Goal: Task Accomplishment & Management: Use online tool/utility

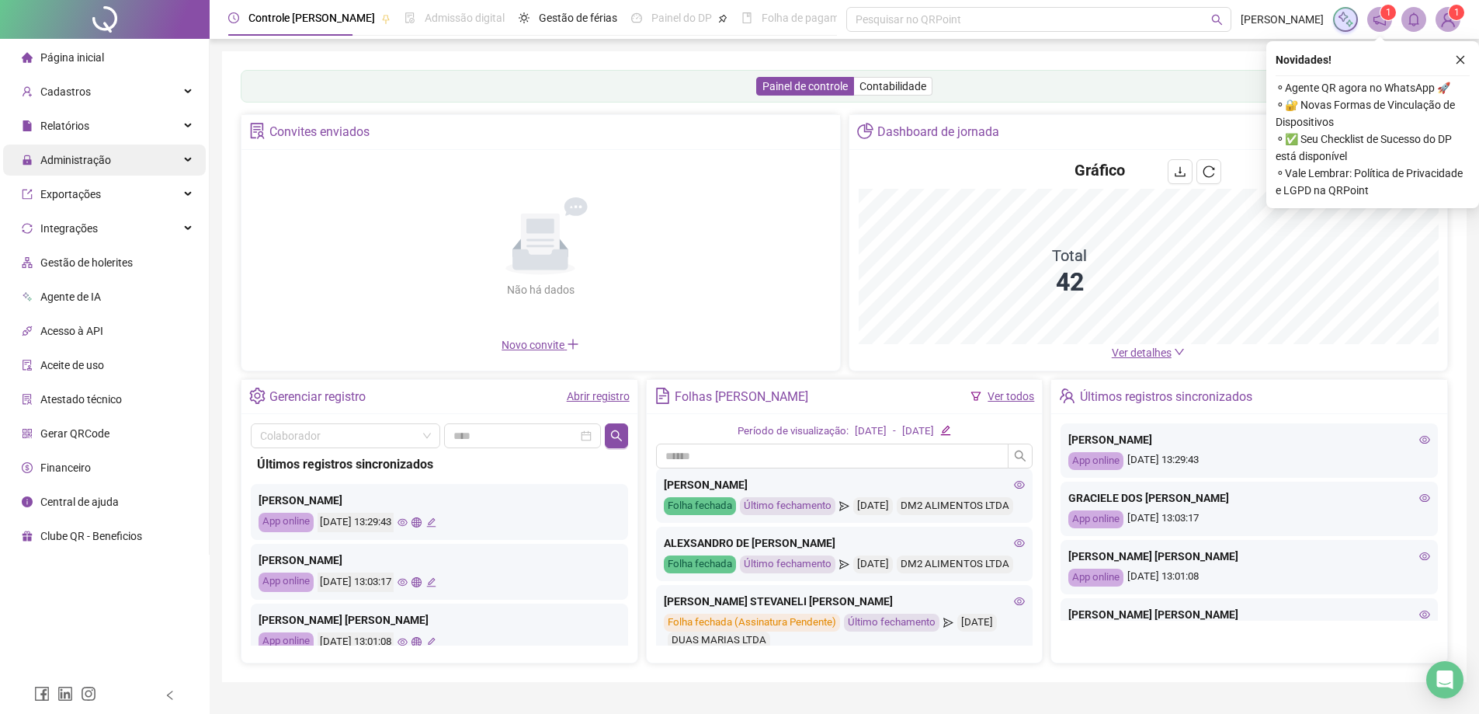
click at [103, 156] on span "Administração" at bounding box center [75, 160] width 71 height 12
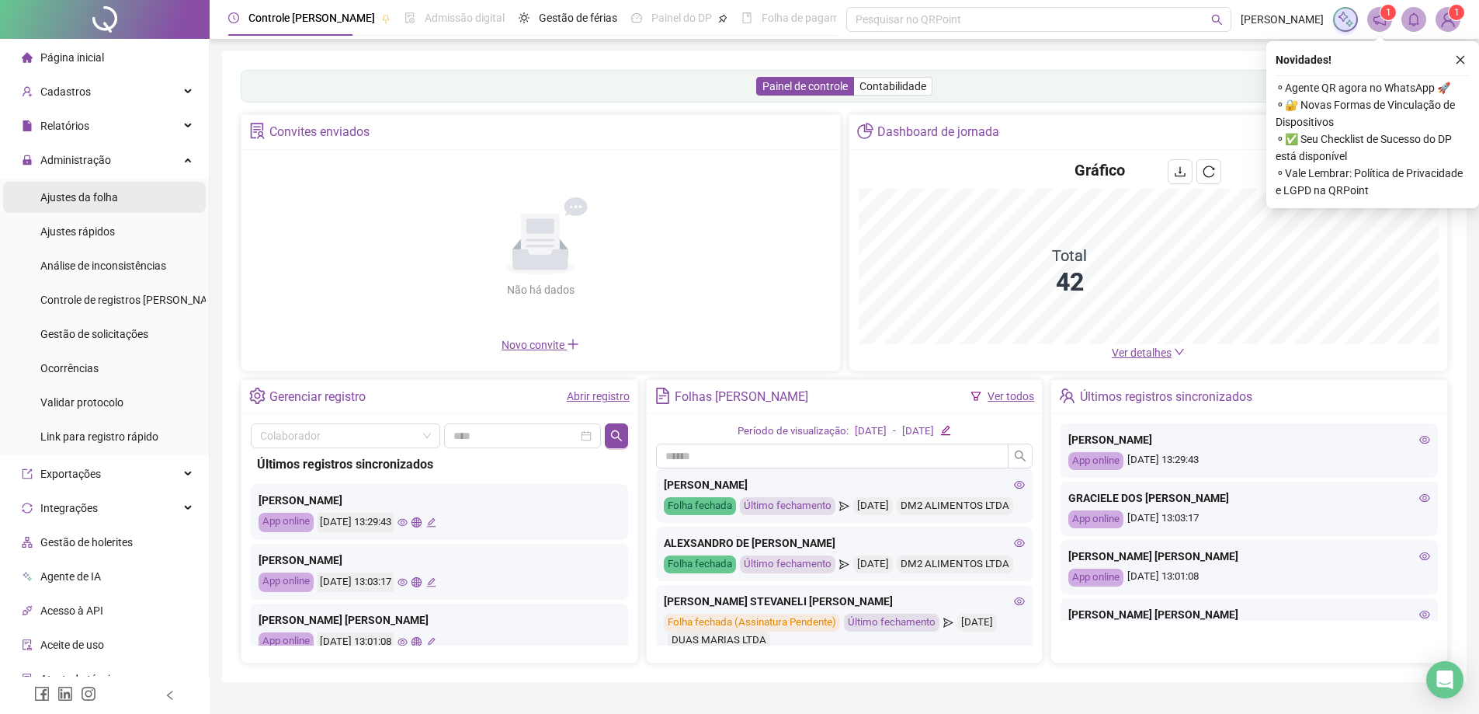
click at [102, 200] on span "Ajustes da folha" at bounding box center [79, 197] width 78 height 12
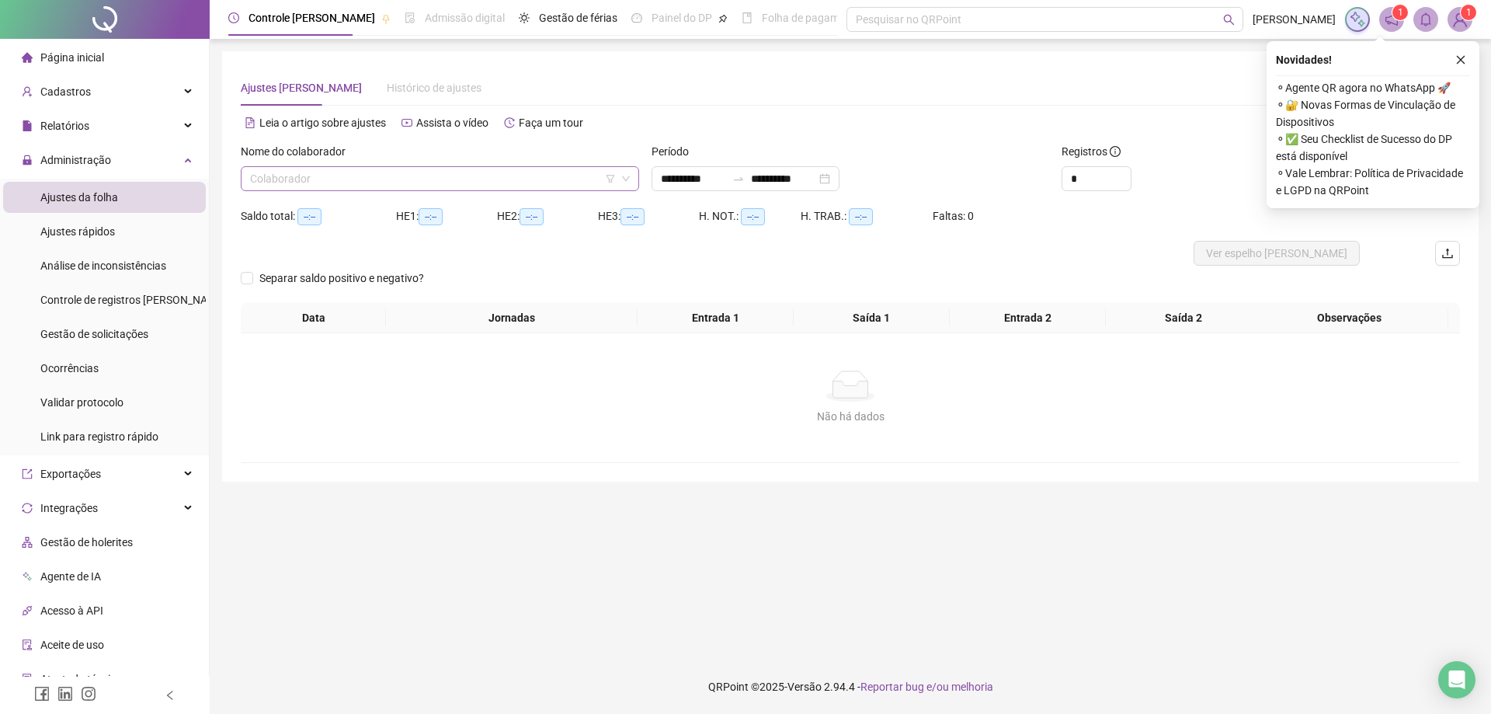
click at [454, 176] on input "search" at bounding box center [433, 178] width 366 height 23
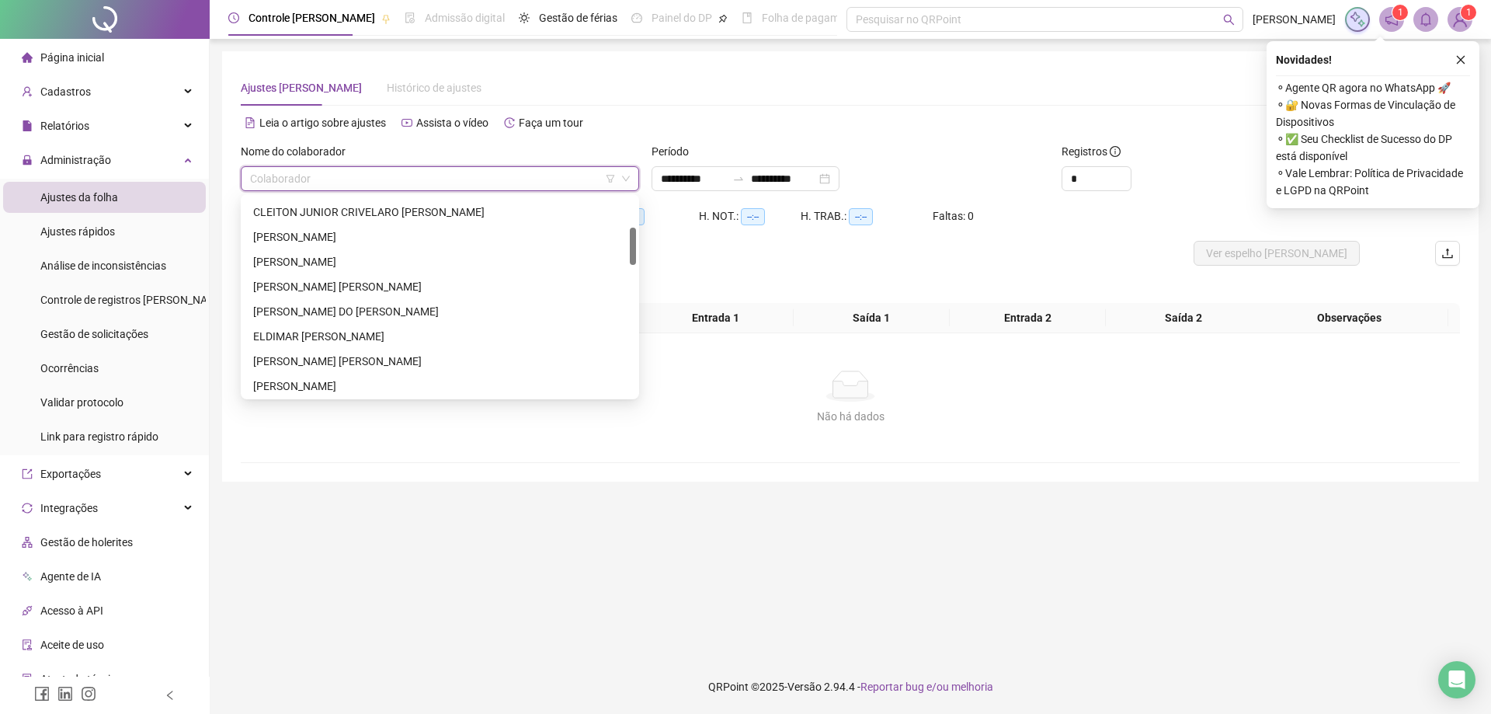
drag, startPoint x: 631, startPoint y: 208, endPoint x: 631, endPoint y: 238, distance: 30.3
click at [631, 238] on div at bounding box center [633, 246] width 6 height 37
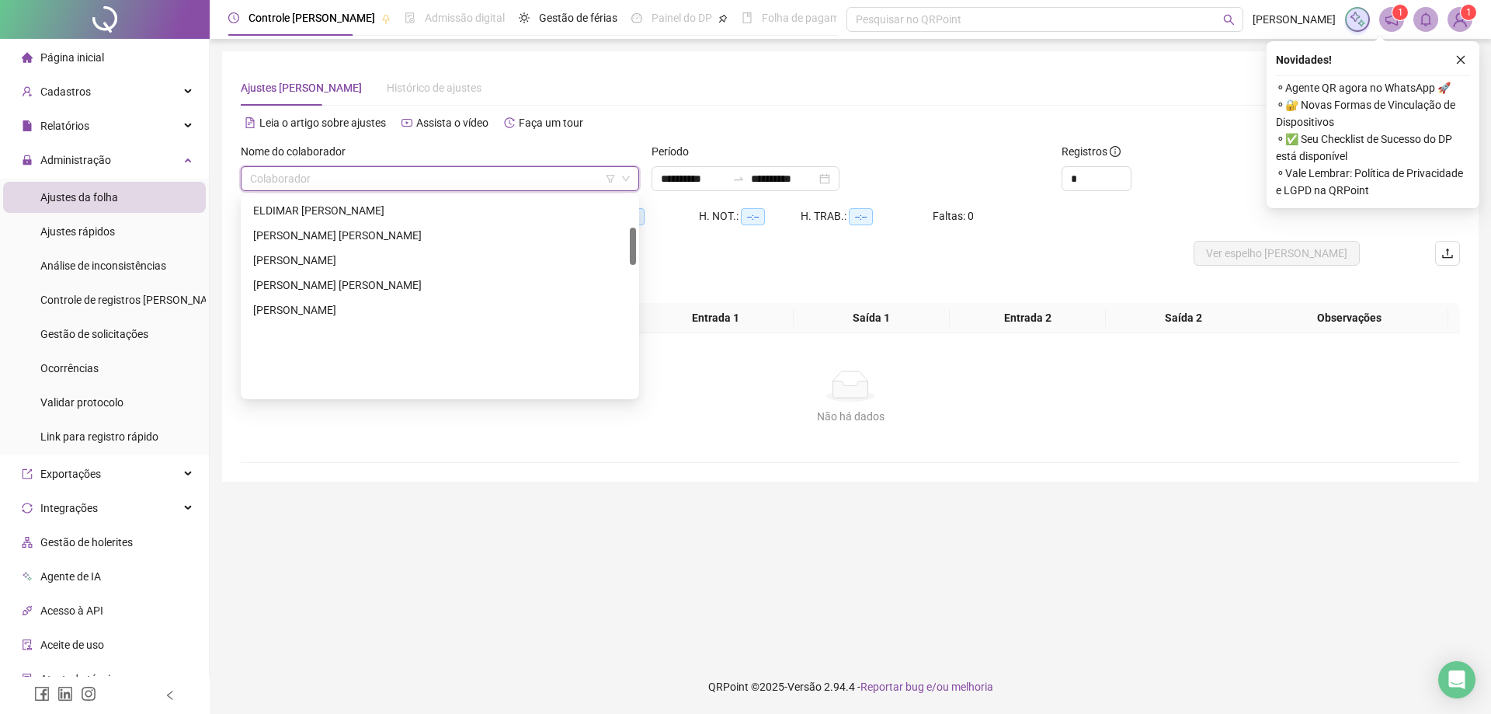
drag, startPoint x: 632, startPoint y: 242, endPoint x: 632, endPoint y: 263, distance: 21.7
click at [632, 263] on div at bounding box center [633, 246] width 6 height 37
drag, startPoint x: 626, startPoint y: 272, endPoint x: 624, endPoint y: 289, distance: 17.2
click at [624, 288] on div "[PERSON_NAME] DO [PERSON_NAME] ELDIMAR MESSIAS [PERSON_NAME] [PERSON_NAME] [PER…" at bounding box center [440, 297] width 392 height 249
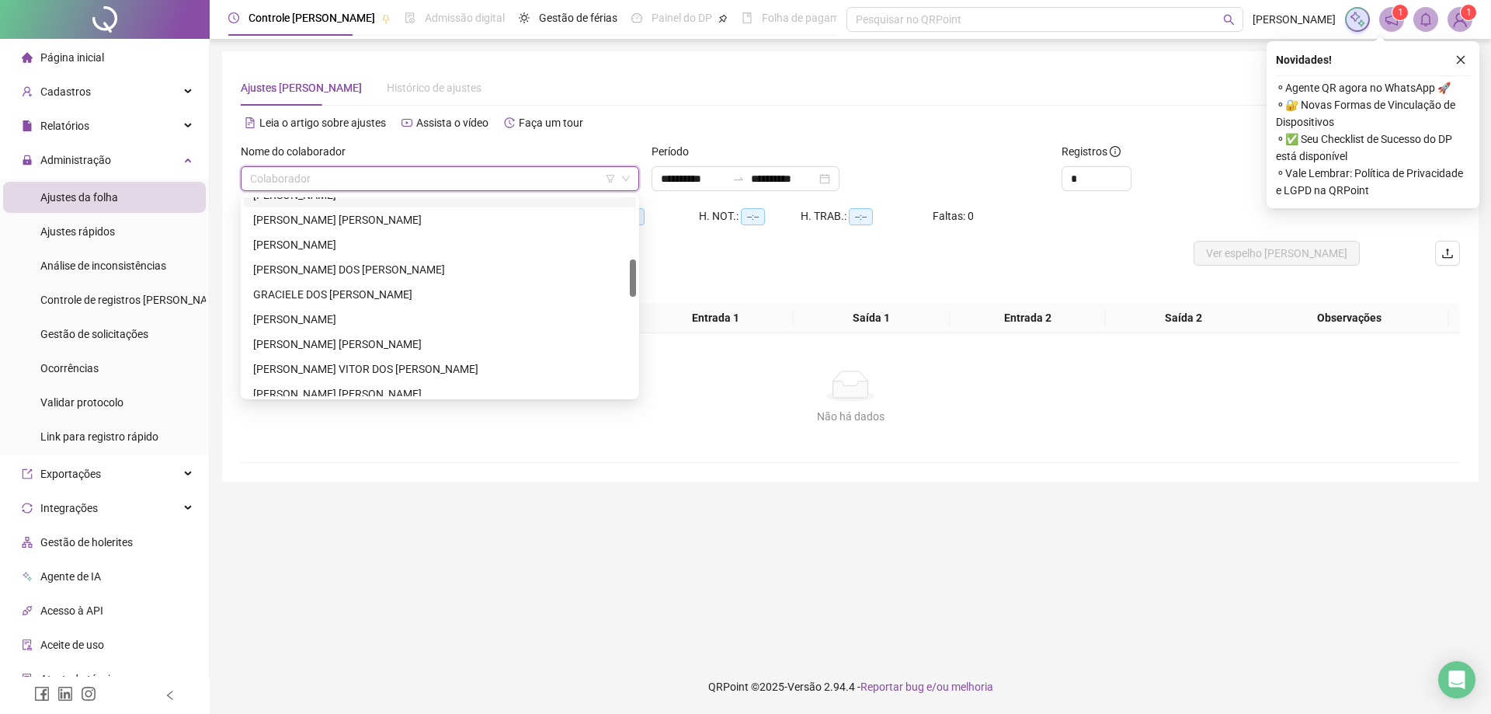
drag, startPoint x: 630, startPoint y: 269, endPoint x: 630, endPoint y: 281, distance: 12.4
click at [630, 281] on div at bounding box center [633, 277] width 6 height 37
click at [323, 390] on div "[PERSON_NAME] [PERSON_NAME]" at bounding box center [440, 393] width 374 height 17
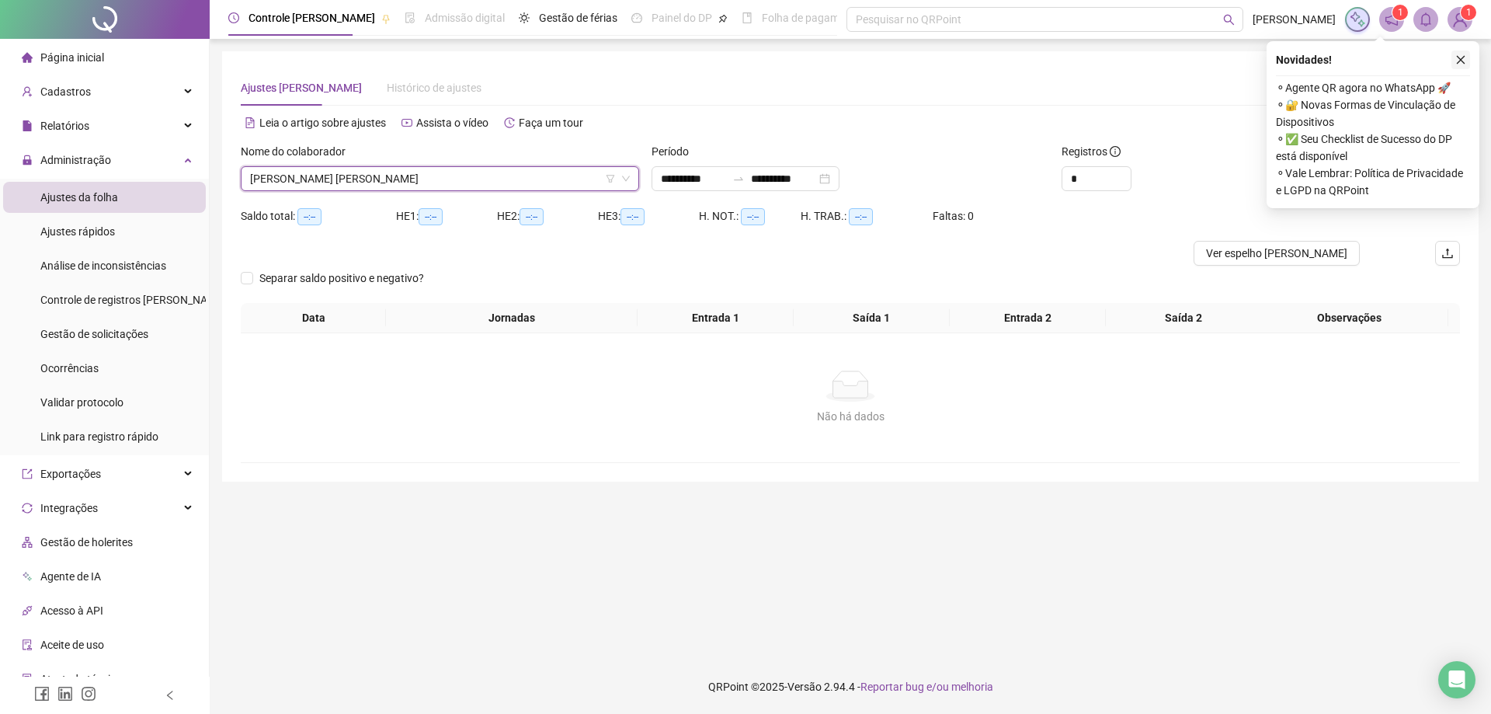
click at [1460, 57] on icon "close" at bounding box center [1460, 59] width 11 height 11
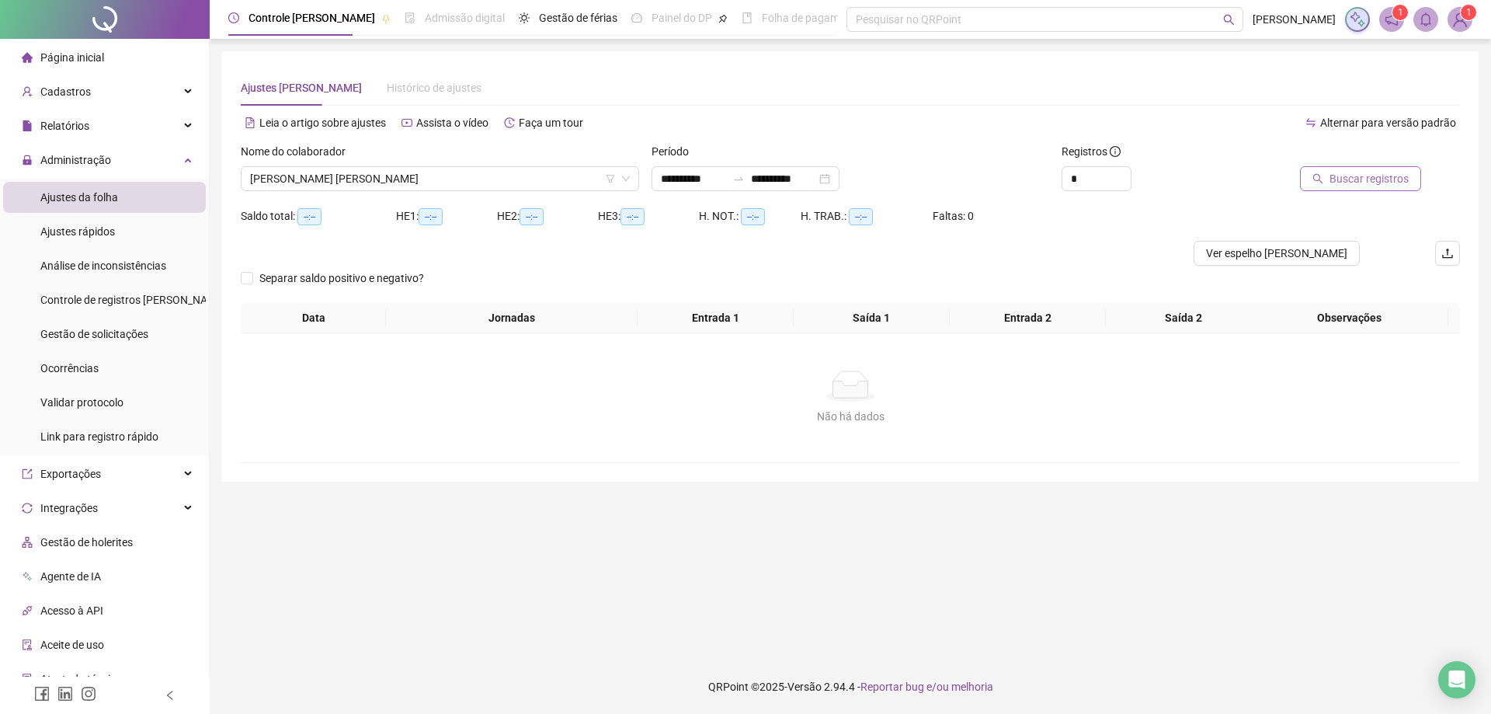
click at [1344, 184] on span "Buscar registros" at bounding box center [1369, 178] width 79 height 17
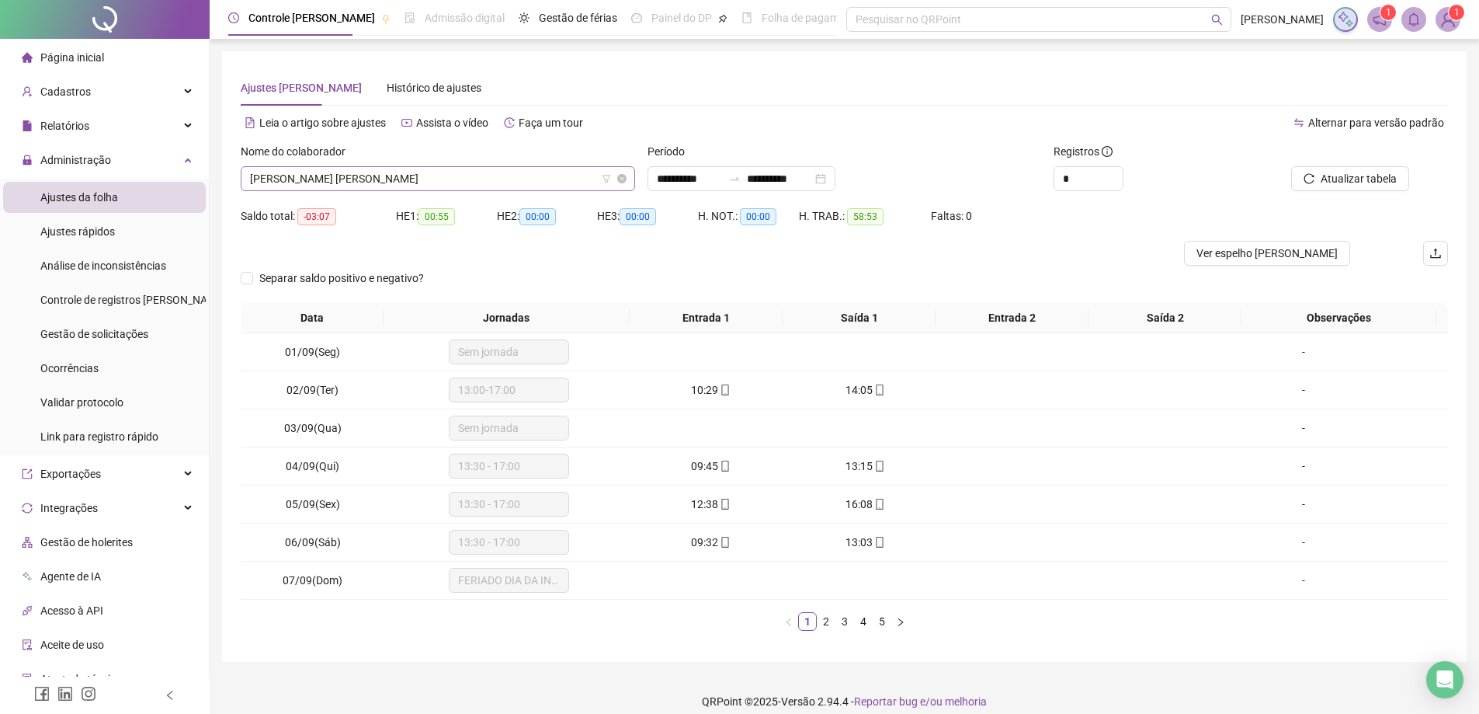
click at [478, 177] on span "[PERSON_NAME] [PERSON_NAME]" at bounding box center [438, 178] width 376 height 23
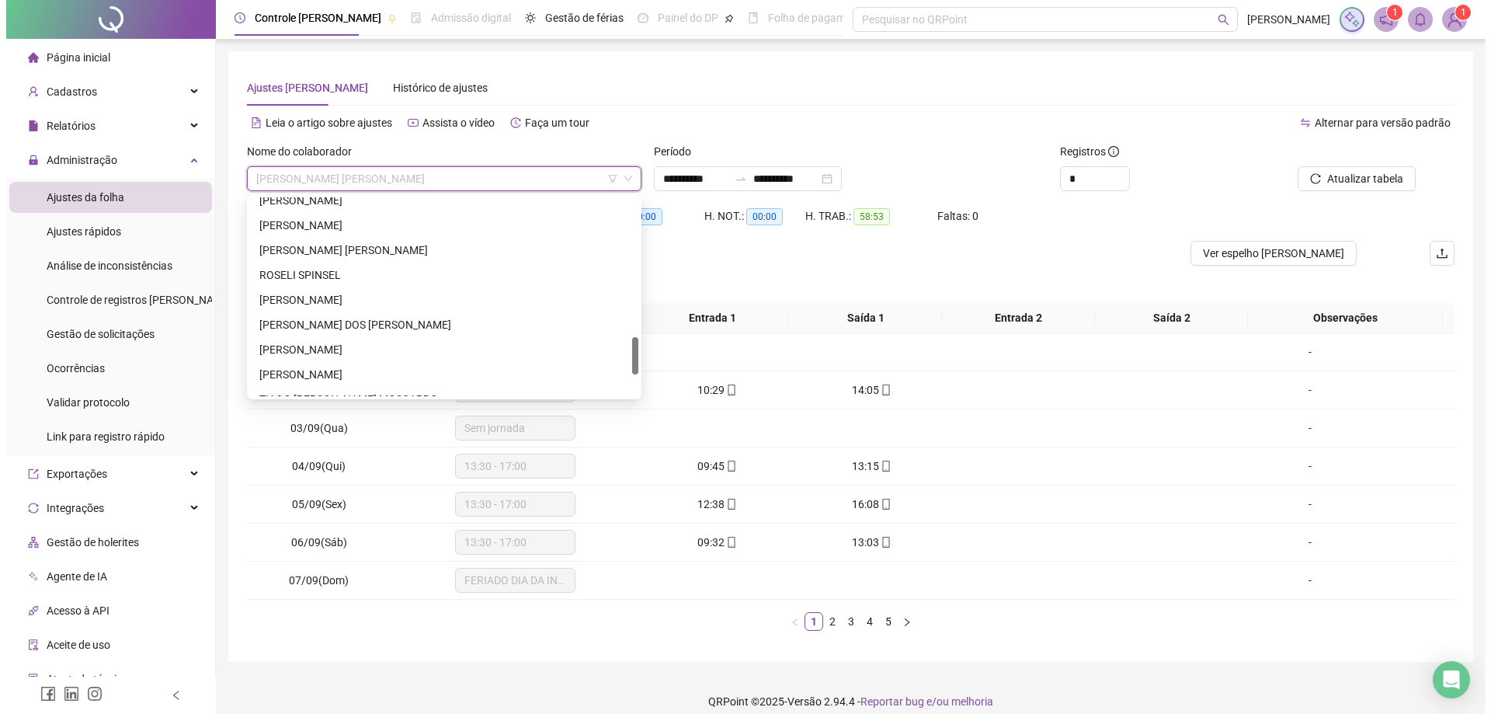
scroll to position [730, 0]
drag, startPoint x: 628, startPoint y: 277, endPoint x: 629, endPoint y: 350, distance: 73.0
click at [629, 350] on div at bounding box center [629, 355] width 6 height 37
click at [417, 296] on div "[PERSON_NAME]" at bounding box center [438, 299] width 370 height 17
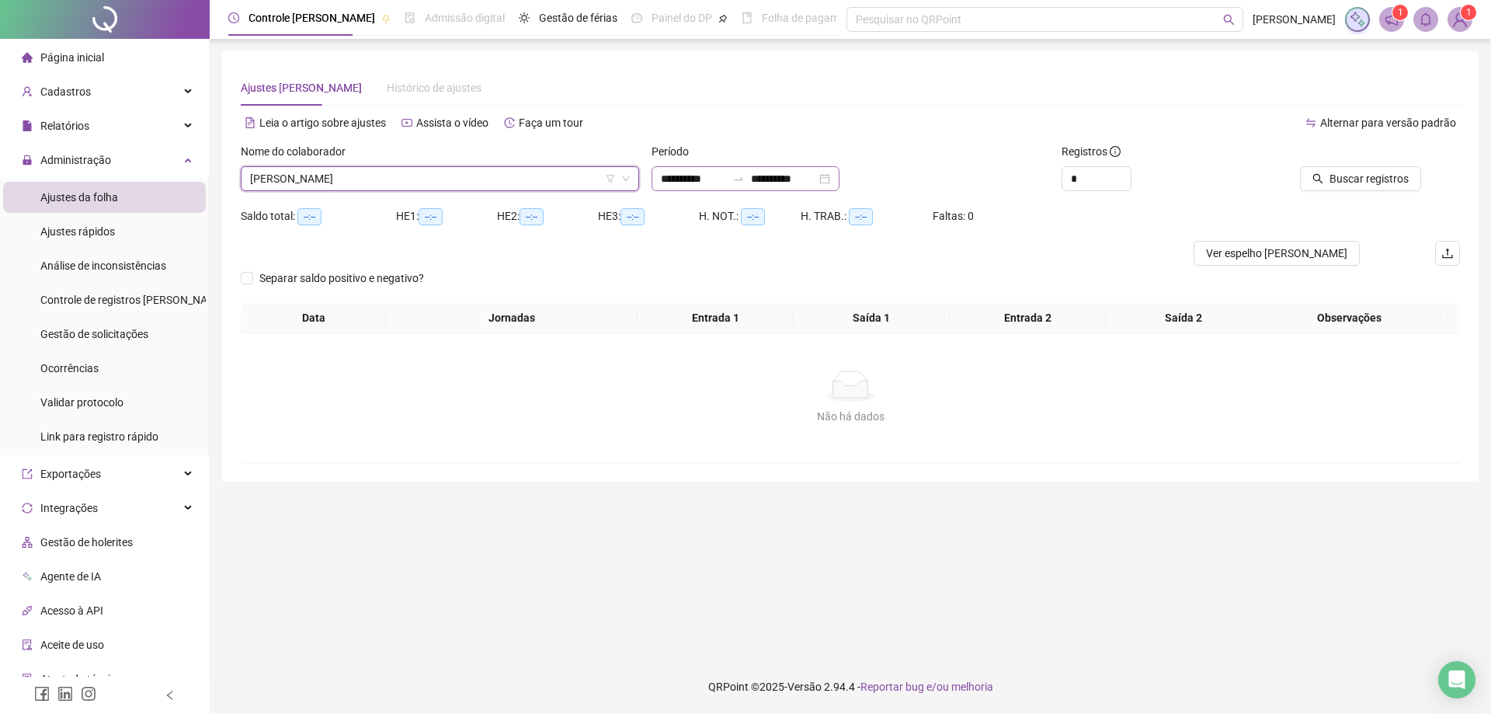
click at [840, 179] on div "**********" at bounding box center [746, 178] width 188 height 25
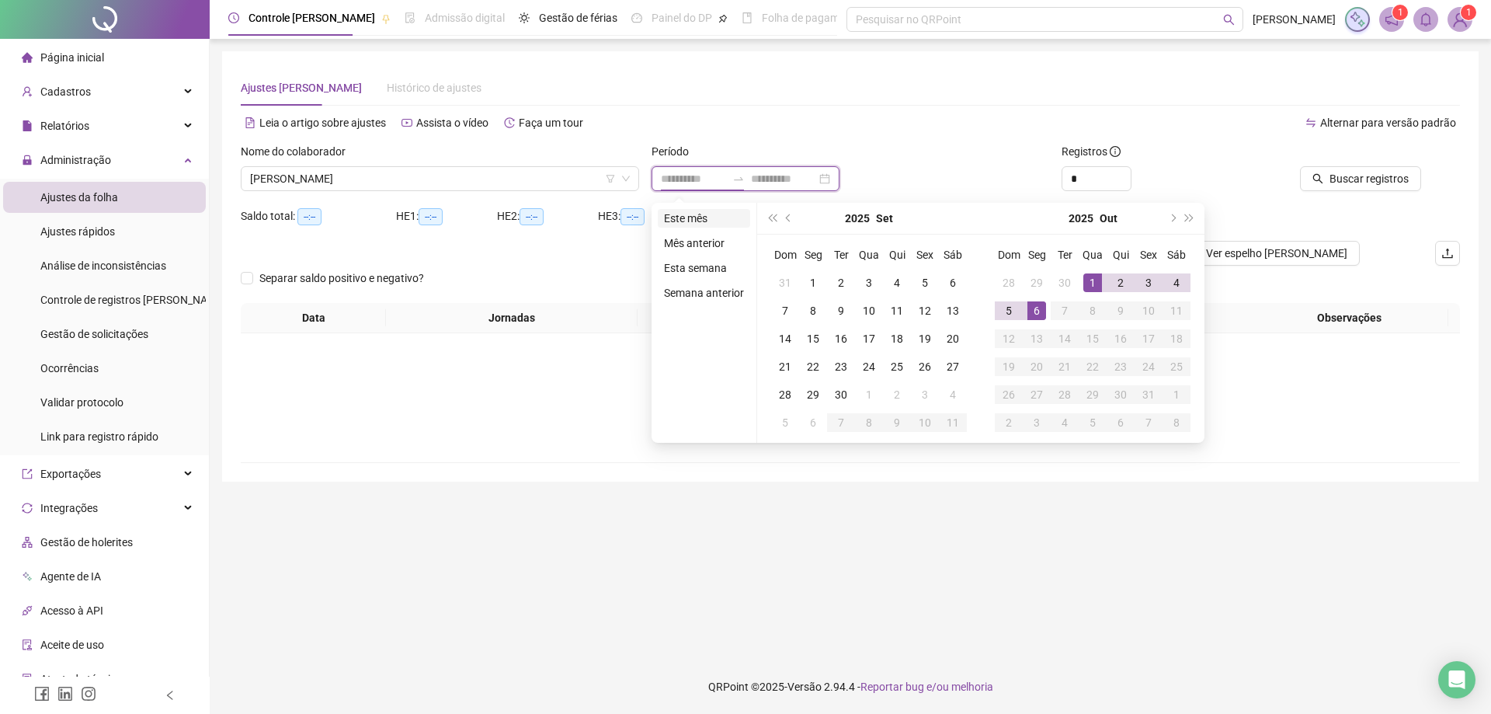
type input "**********"
click at [692, 221] on li "Este mês" at bounding box center [704, 218] width 92 height 19
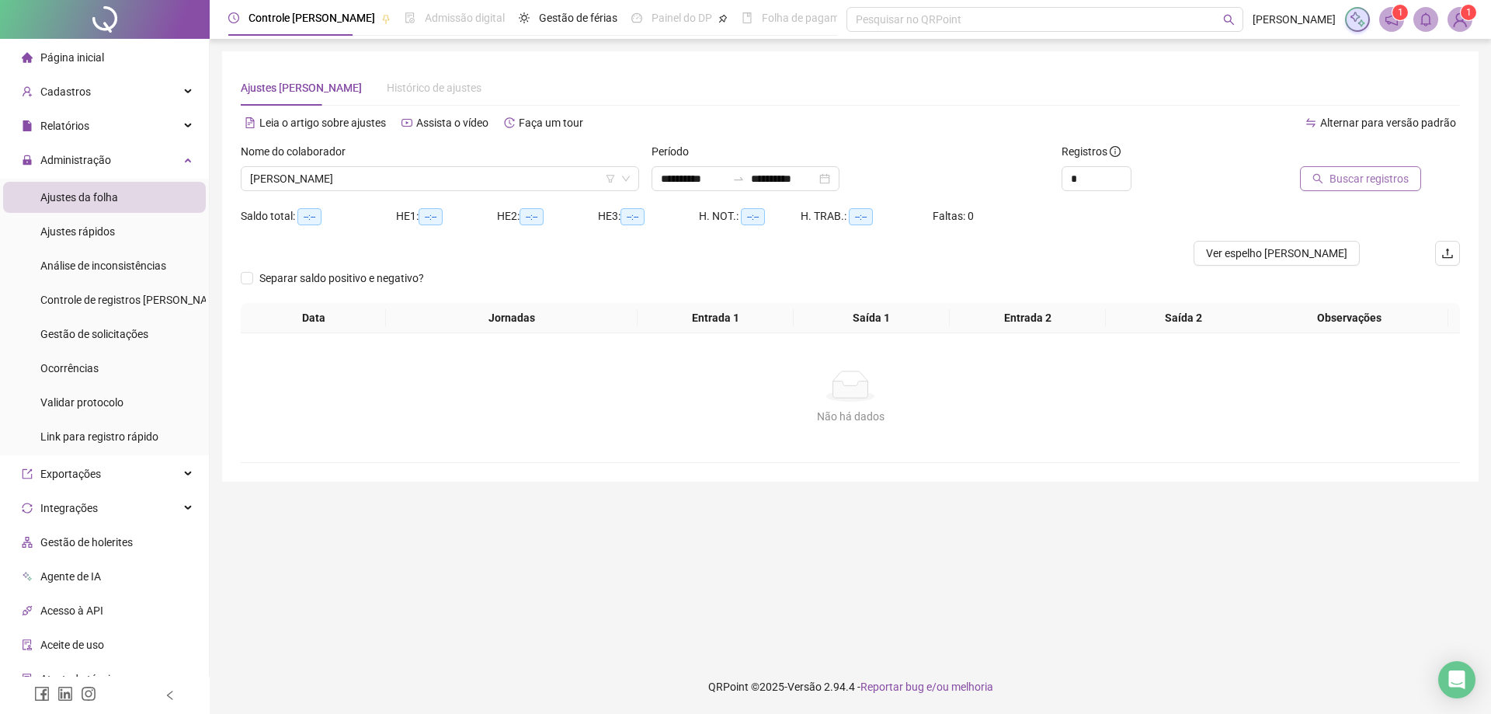
click at [1361, 171] on span "Buscar registros" at bounding box center [1369, 178] width 79 height 17
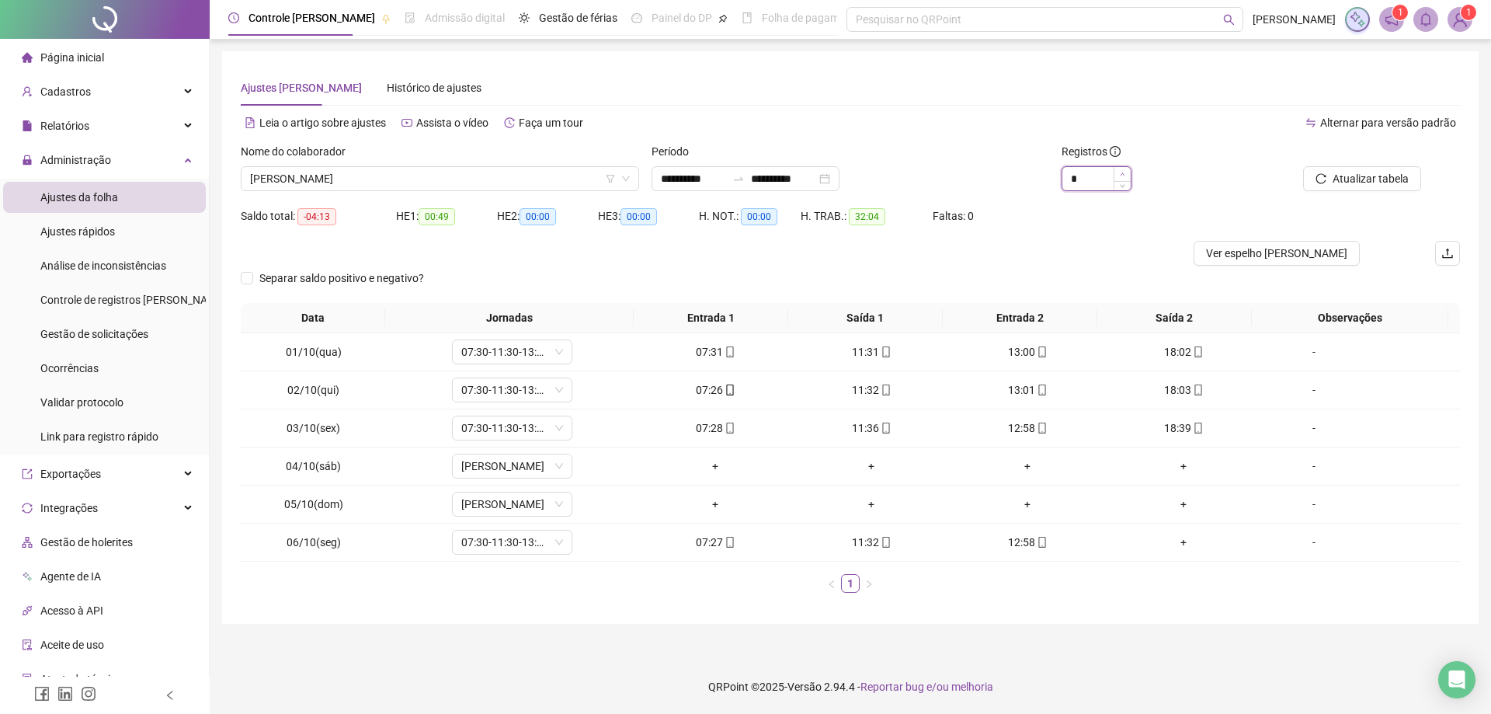
click at [1120, 174] on icon "up" at bounding box center [1122, 174] width 5 height 5
type input "*"
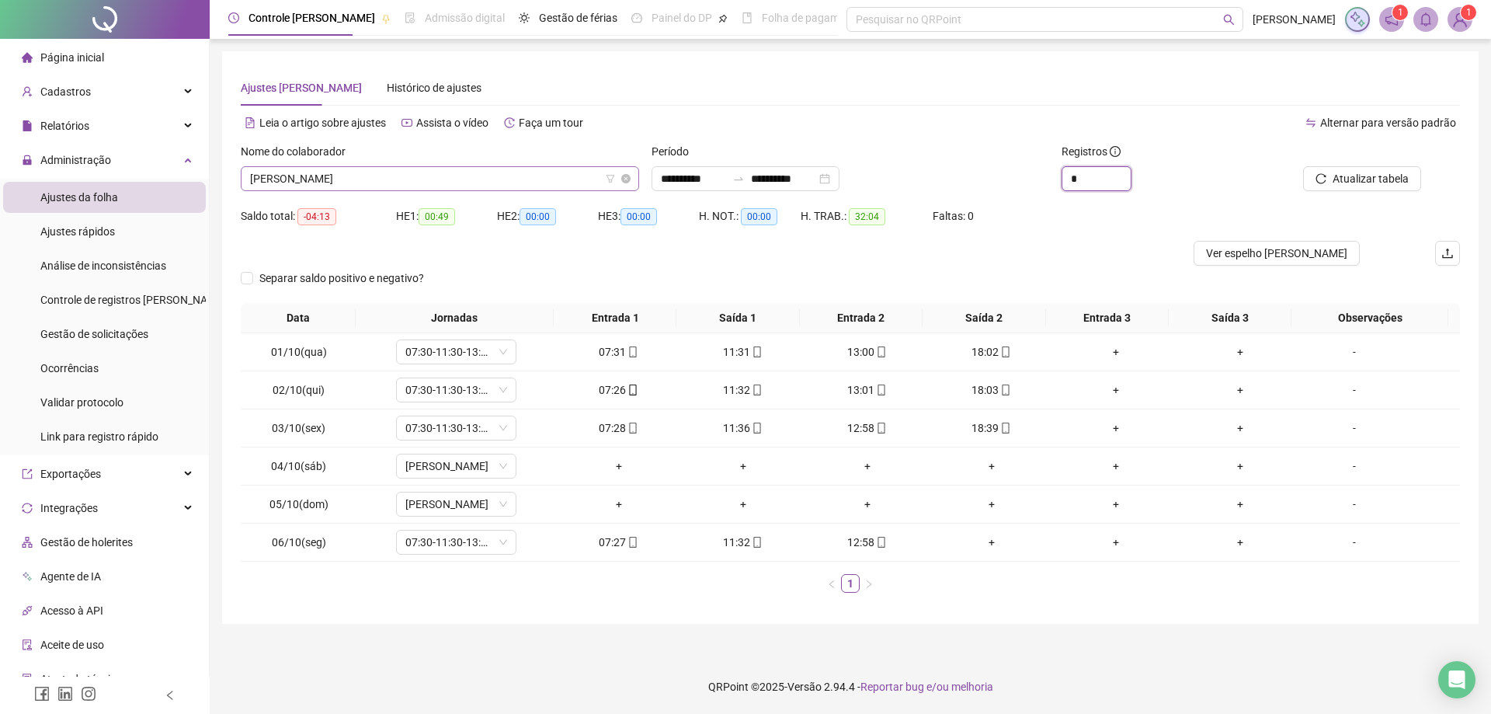
click at [442, 172] on span "[PERSON_NAME]" at bounding box center [440, 178] width 380 height 23
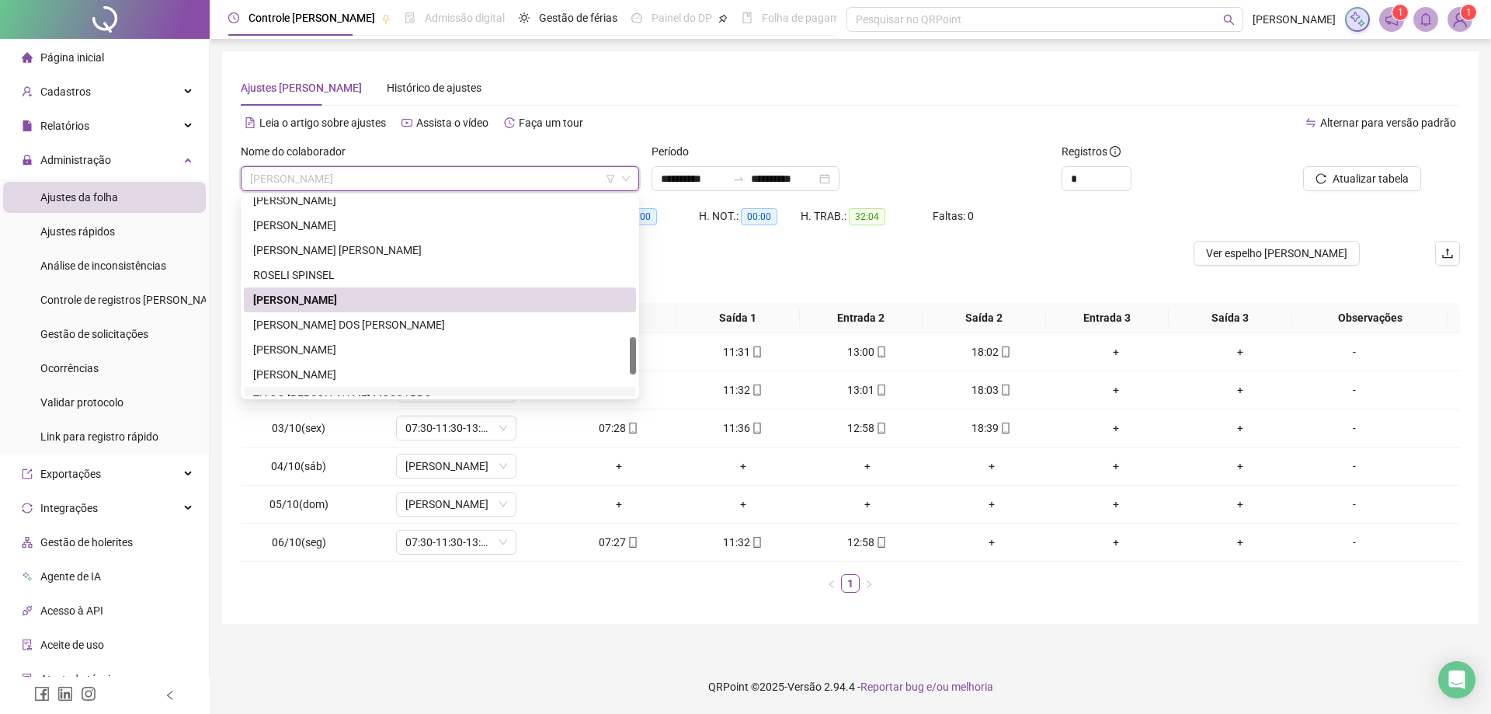
scroll to position [845, 0]
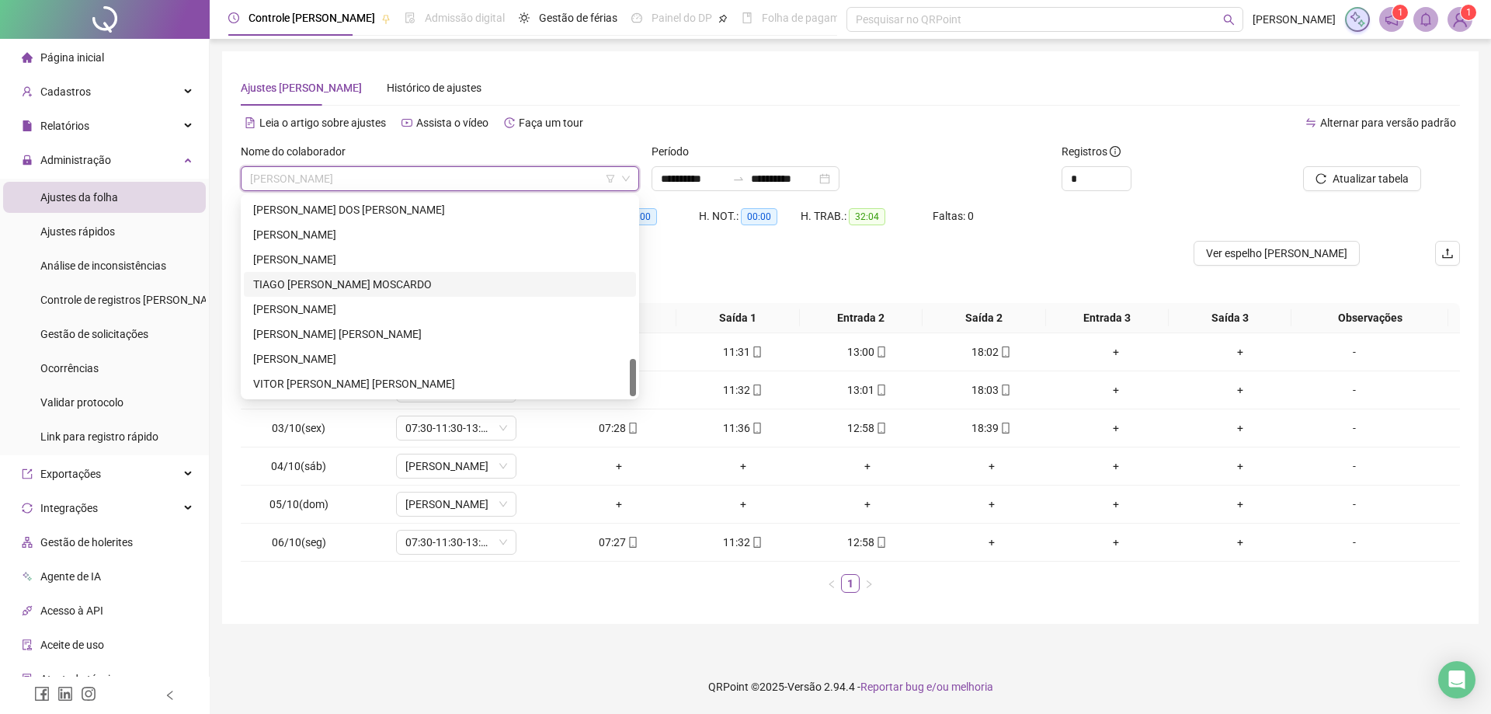
drag, startPoint x: 633, startPoint y: 386, endPoint x: 635, endPoint y: 394, distance: 8.1
click at [635, 394] on div at bounding box center [633, 377] width 6 height 37
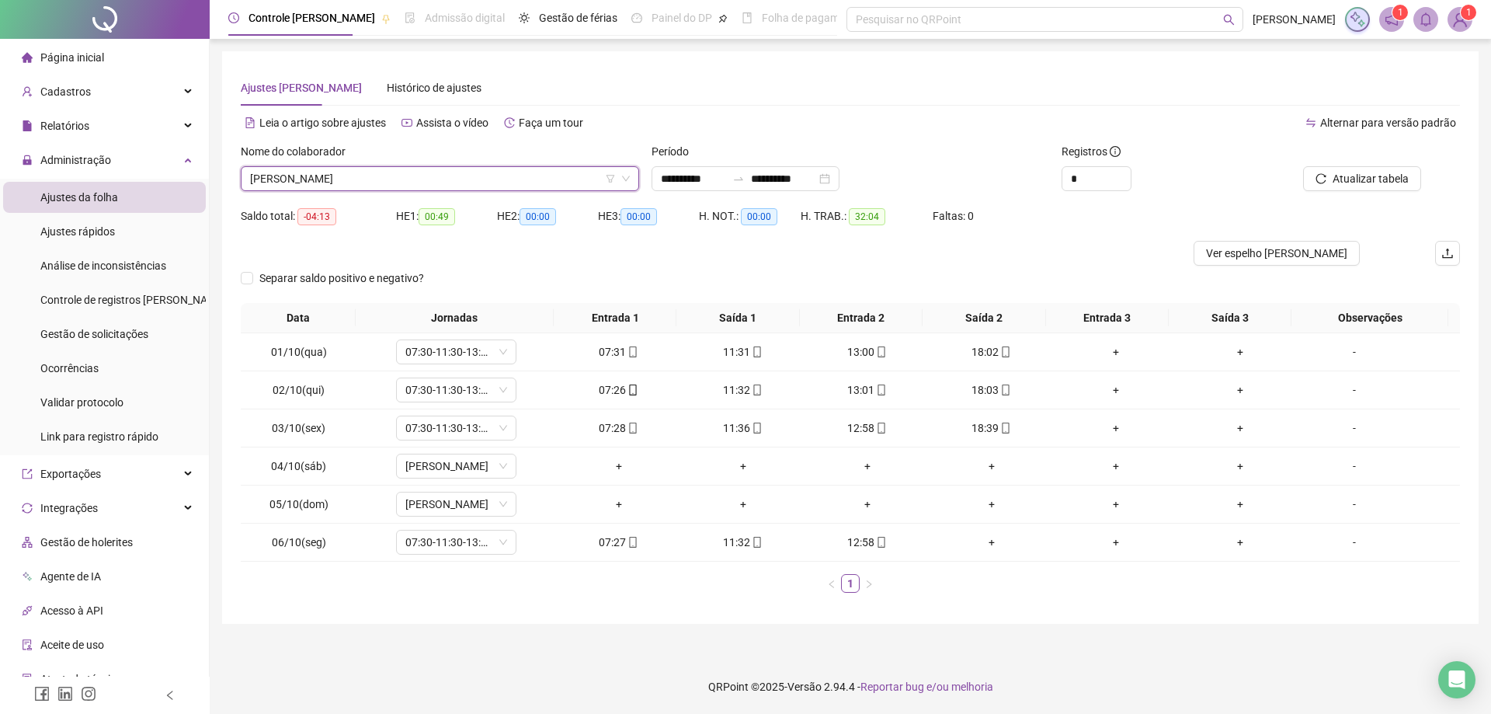
click at [633, 93] on div "Ajustes [PERSON_NAME] Histórico de ajustes" at bounding box center [850, 88] width 1219 height 36
click at [461, 171] on span "[PERSON_NAME]" at bounding box center [440, 178] width 380 height 23
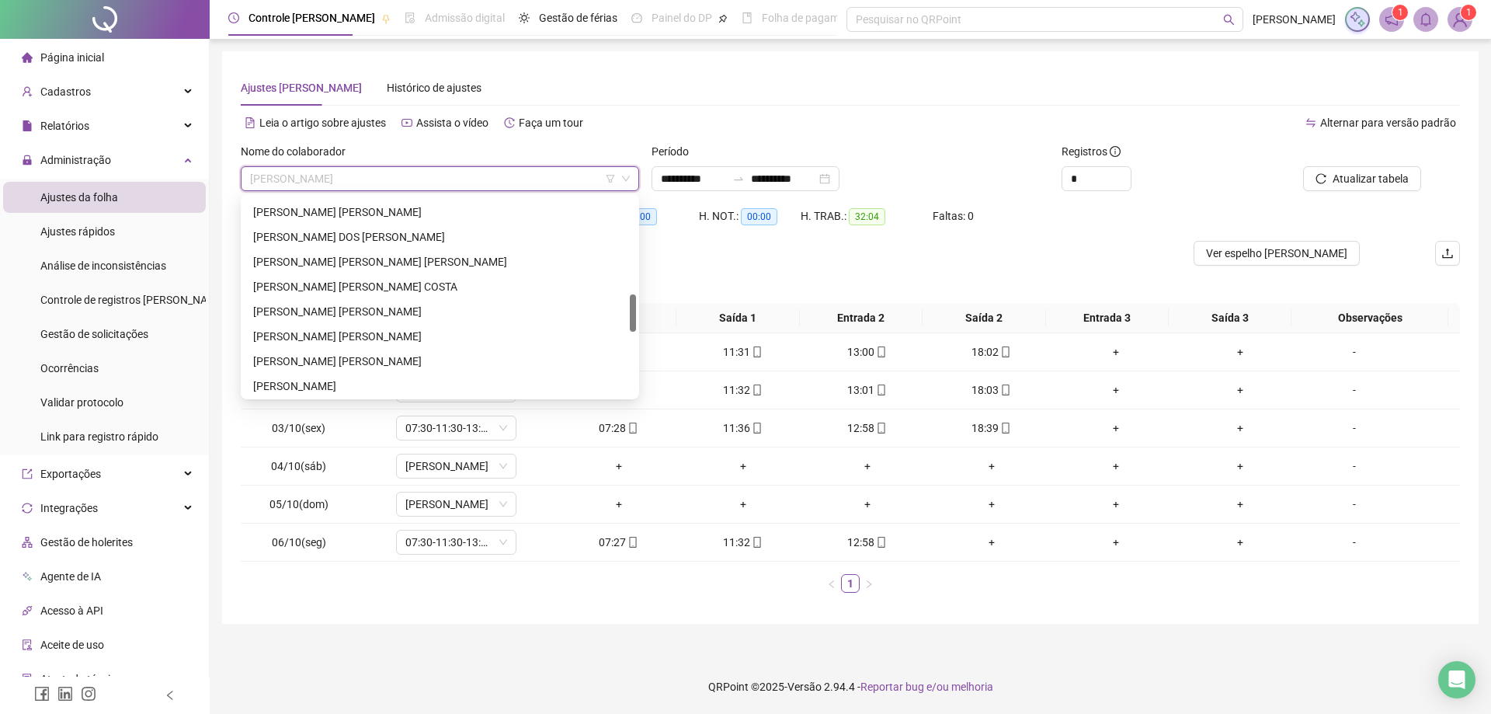
scroll to position [508, 0]
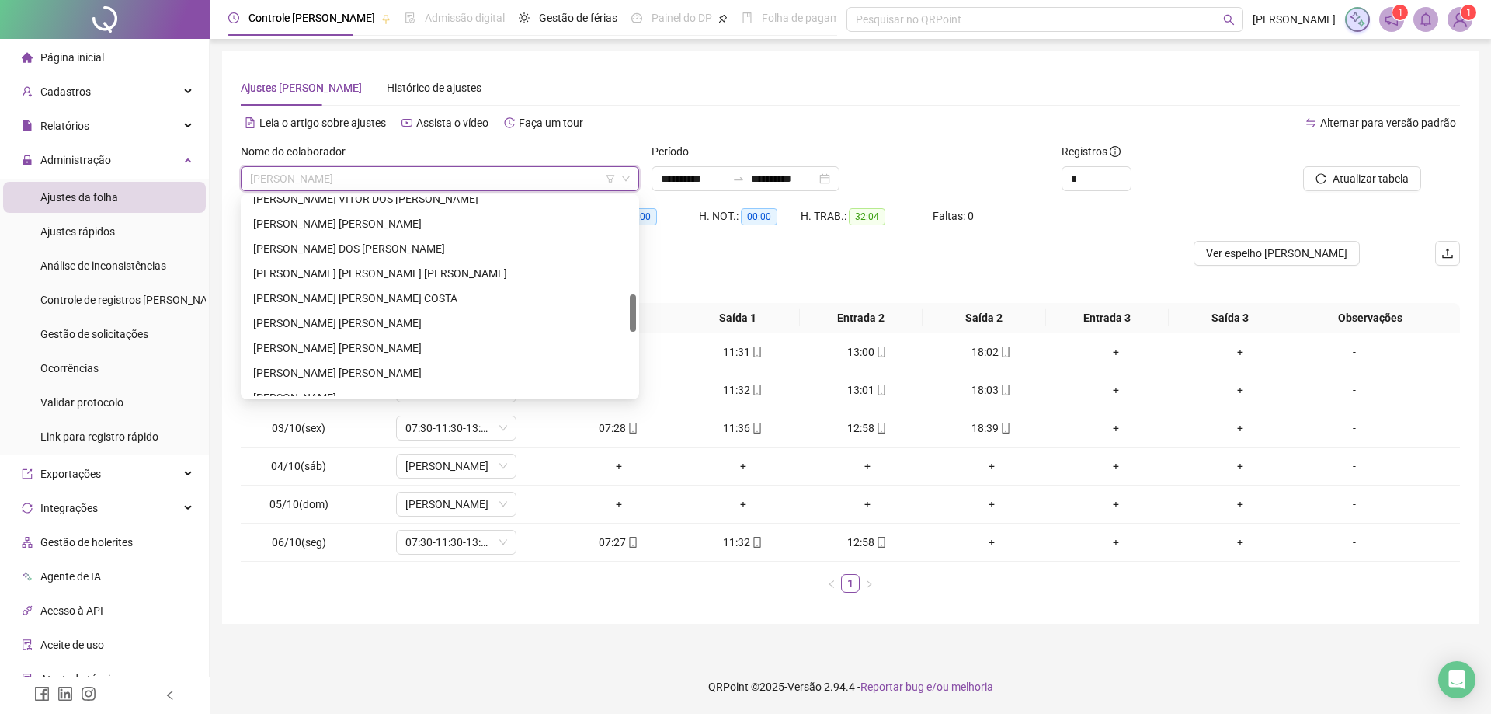
drag, startPoint x: 631, startPoint y: 367, endPoint x: 632, endPoint y: 308, distance: 59.8
click at [632, 308] on div at bounding box center [633, 312] width 6 height 37
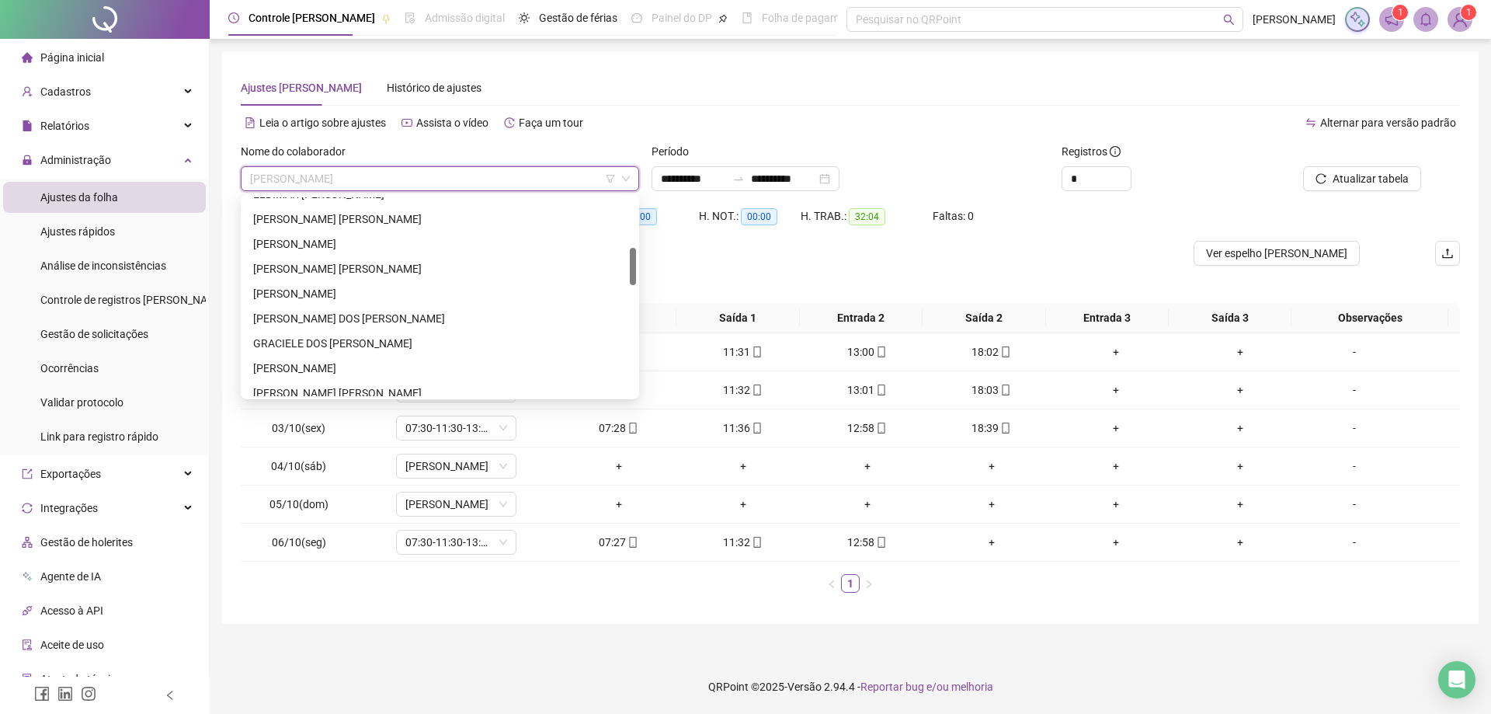
scroll to position [265, 0]
drag, startPoint x: 634, startPoint y: 319, endPoint x: 636, endPoint y: 273, distance: 46.7
click at [636, 273] on div "89067 278699 274872 [PERSON_NAME] DO [PERSON_NAME] ELDIMAR MESSIAS [PERSON_NAME…" at bounding box center [440, 296] width 398 height 205
click at [327, 218] on div "ELDIMAR [PERSON_NAME]" at bounding box center [440, 218] width 374 height 17
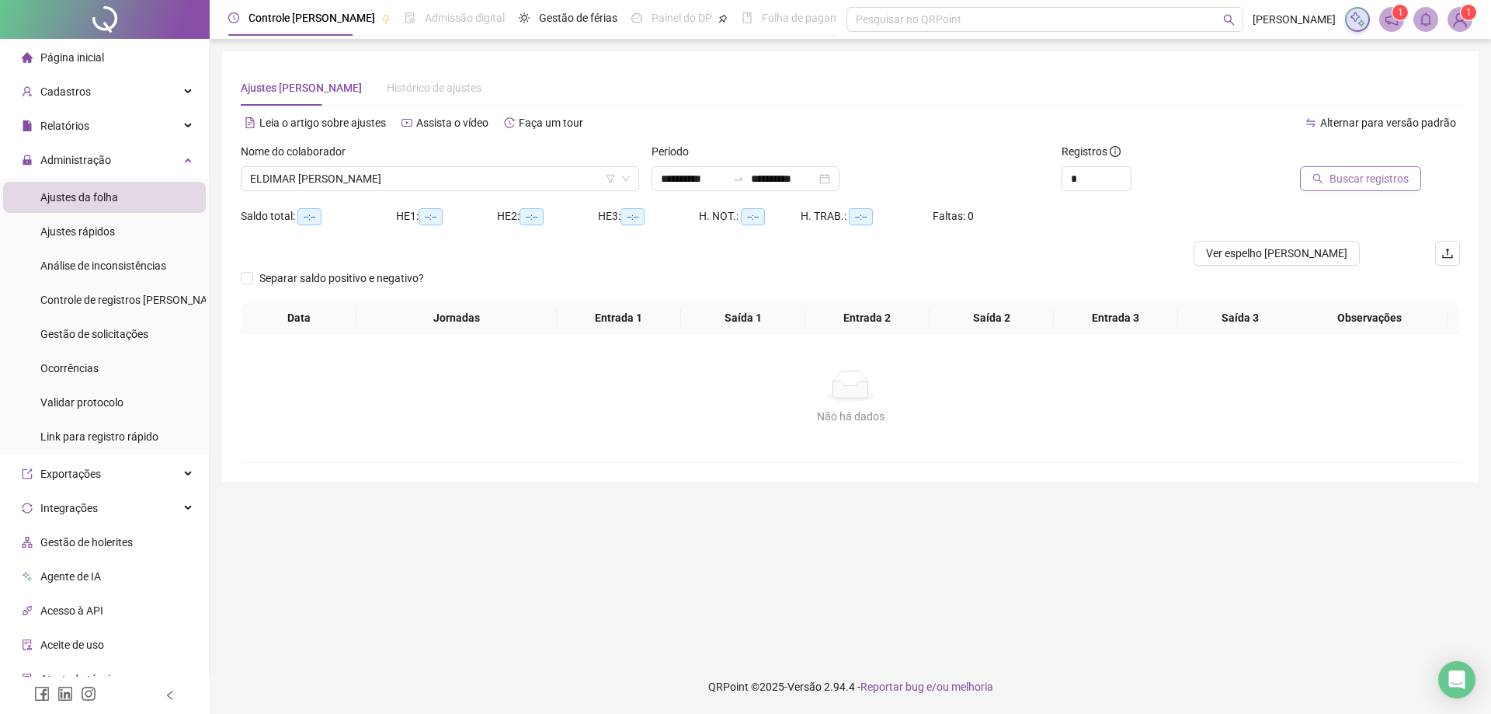
click at [1365, 179] on span "Buscar registros" at bounding box center [1369, 178] width 79 height 17
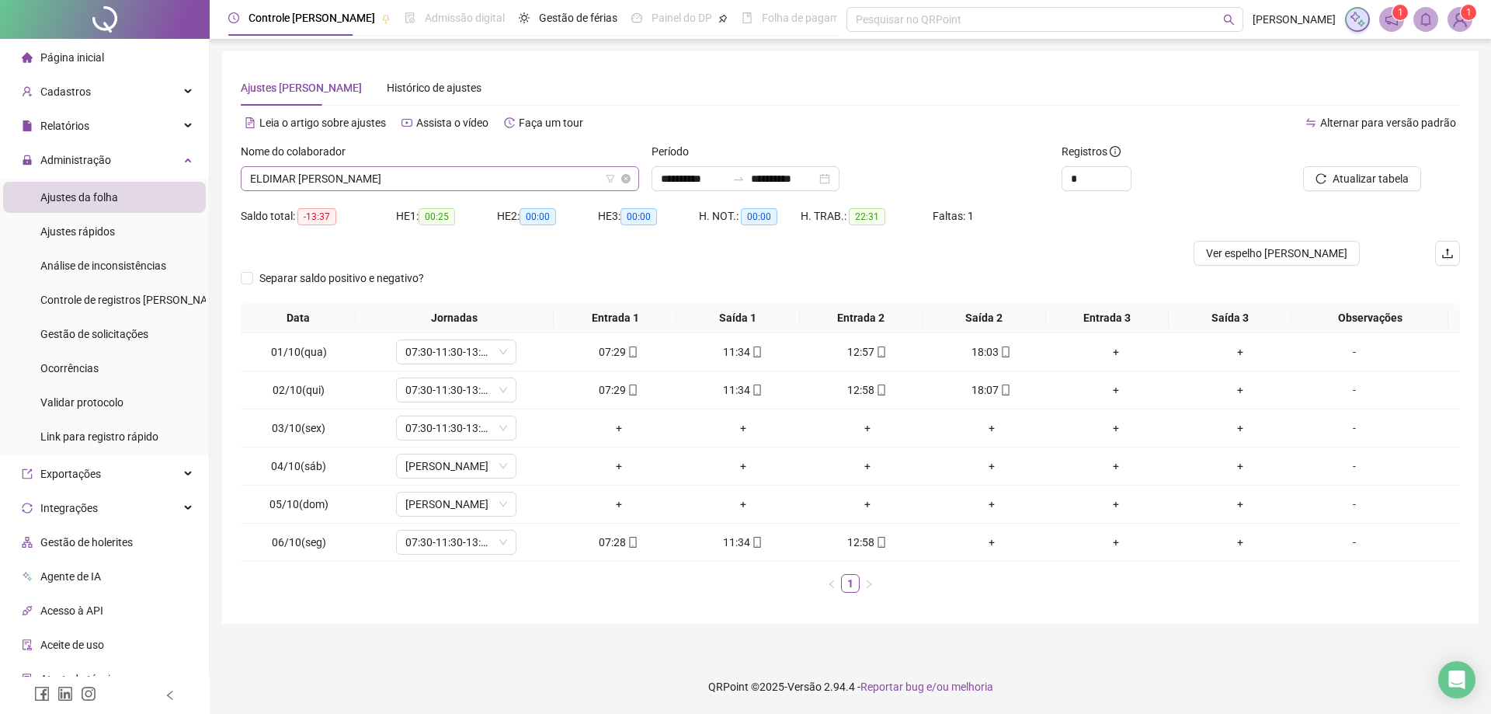
click at [403, 176] on span "ELDIMAR [PERSON_NAME]" at bounding box center [440, 178] width 380 height 23
click at [381, 174] on span "ELDIMAR [PERSON_NAME]" at bounding box center [440, 178] width 380 height 23
click at [388, 170] on span "ELDIMAR [PERSON_NAME]" at bounding box center [440, 178] width 380 height 23
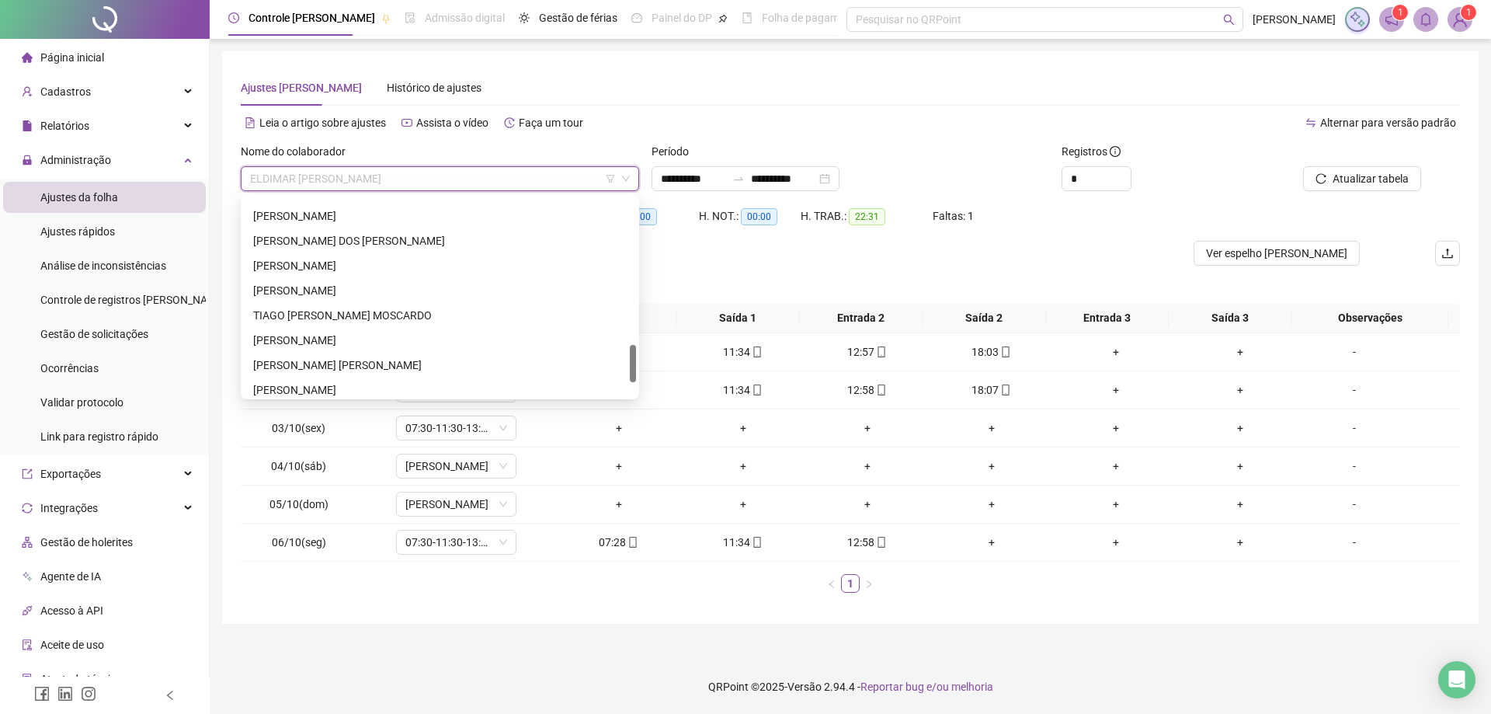
scroll to position [845, 0]
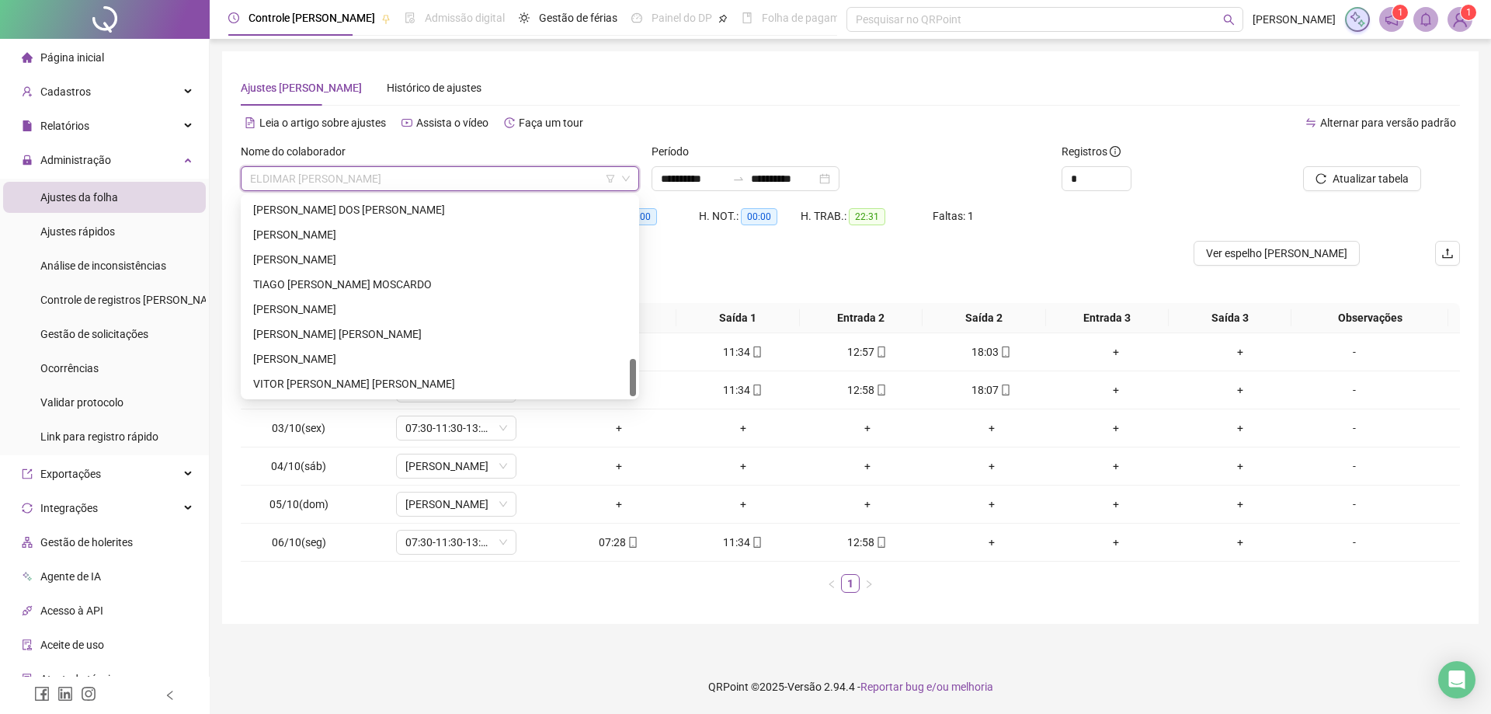
drag, startPoint x: 629, startPoint y: 268, endPoint x: 618, endPoint y: 387, distance: 119.3
click at [618, 387] on div "[PERSON_NAME] ALPINO [PERSON_NAME] DOS [PERSON_NAME] [PERSON_NAME] MONTANIA TIA…" at bounding box center [440, 296] width 392 height 199
